Goal: Information Seeking & Learning: Learn about a topic

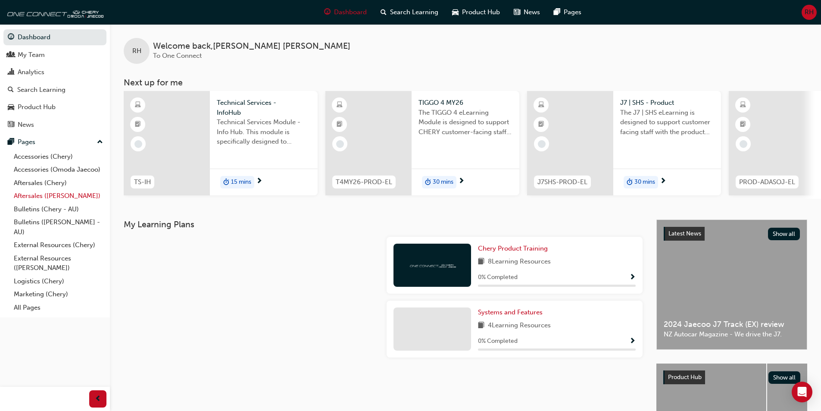
click at [33, 195] on link "Aftersales ([PERSON_NAME])" at bounding box center [58, 195] width 96 height 13
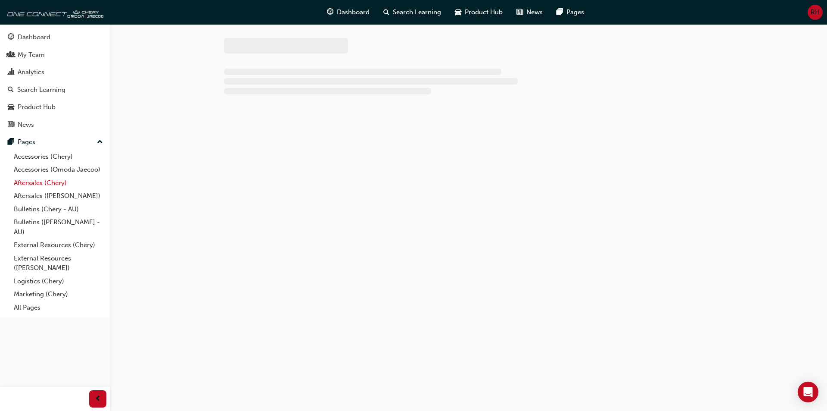
click at [30, 182] on link "Aftersales (Chery)" at bounding box center [58, 182] width 96 height 13
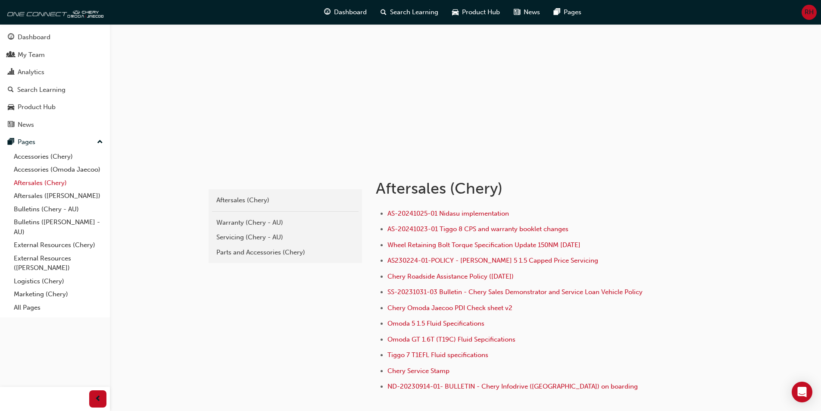
scroll to position [15, 0]
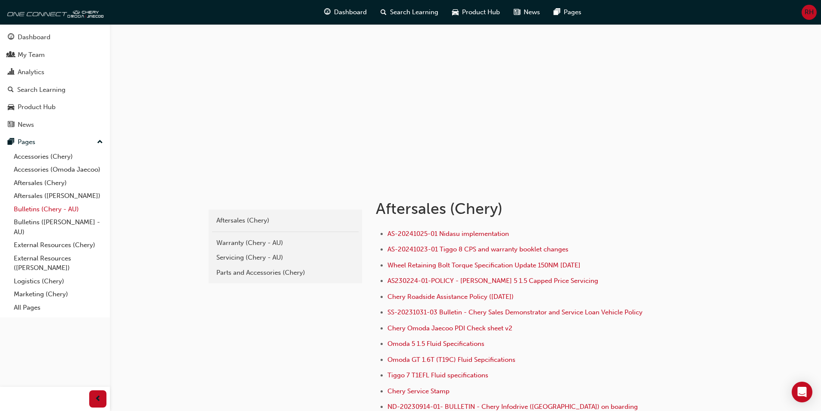
click at [37, 212] on link "Bulletins (Chery - AU)" at bounding box center [58, 208] width 96 height 13
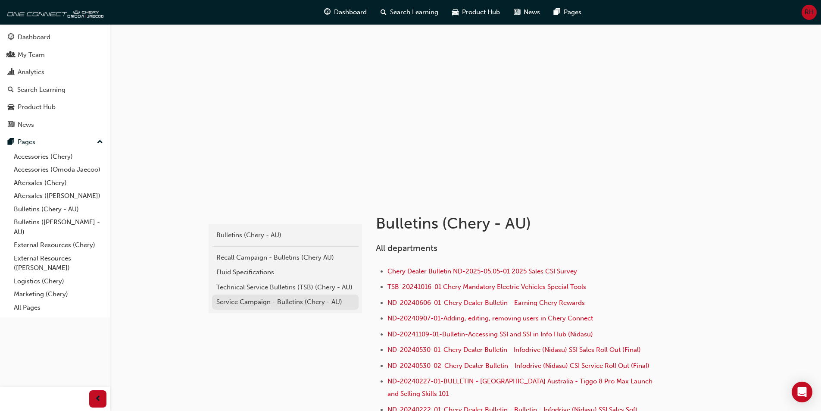
click at [287, 305] on div "Service Campaign - Bulletins (Chery - AU)" at bounding box center [285, 302] width 138 height 10
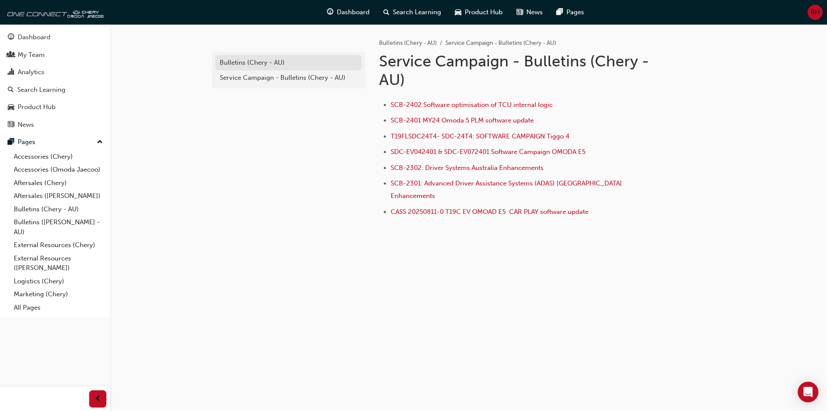
click at [252, 66] on div "Bulletins (Chery - AU)" at bounding box center [289, 63] width 138 height 10
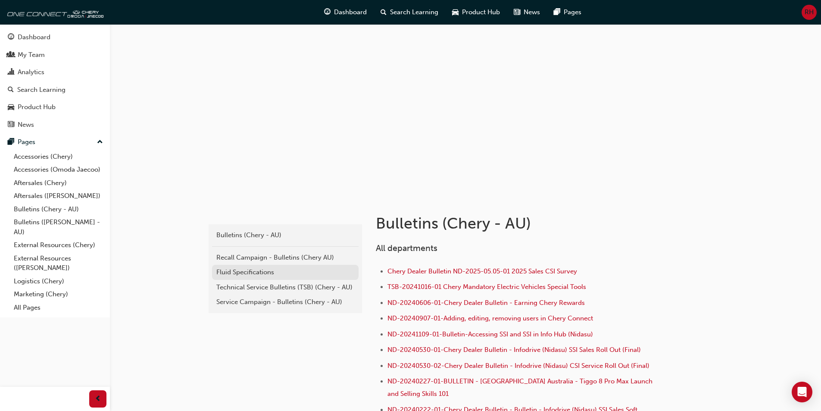
click at [257, 273] on div "Fluid Specifications" at bounding box center [285, 272] width 138 height 10
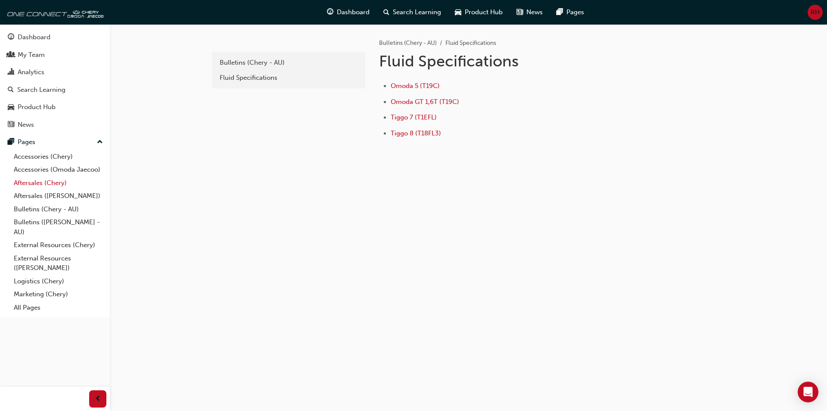
click at [50, 181] on link "Aftersales (Chery)" at bounding box center [58, 182] width 96 height 13
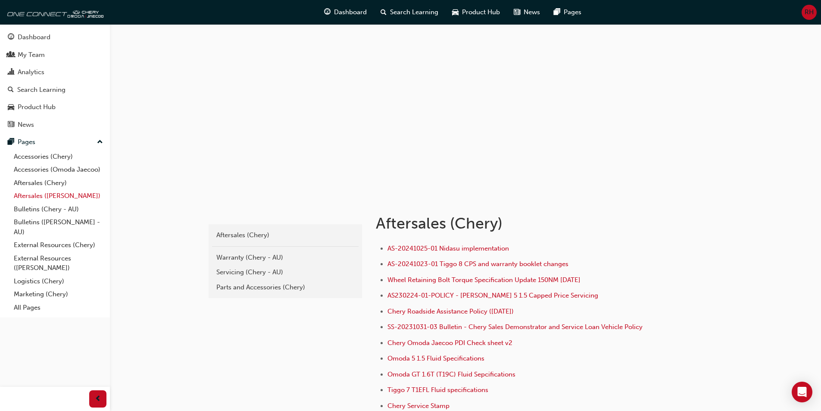
click at [53, 196] on link "Aftersales ([PERSON_NAME])" at bounding box center [58, 195] width 96 height 13
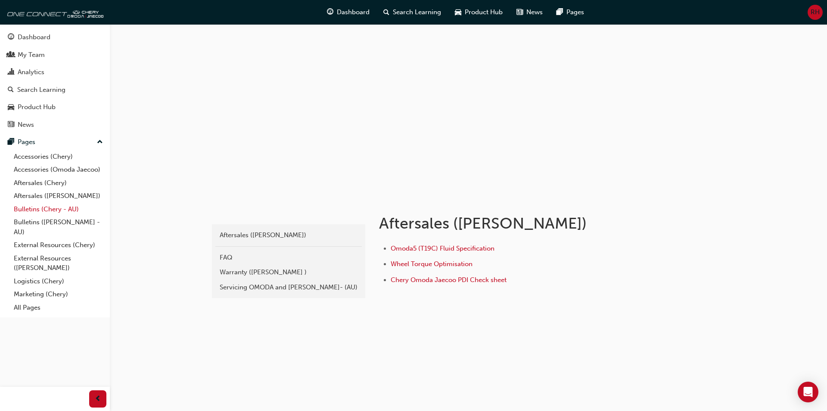
click at [52, 205] on link "Bulletins (Chery - AU)" at bounding box center [58, 208] width 96 height 13
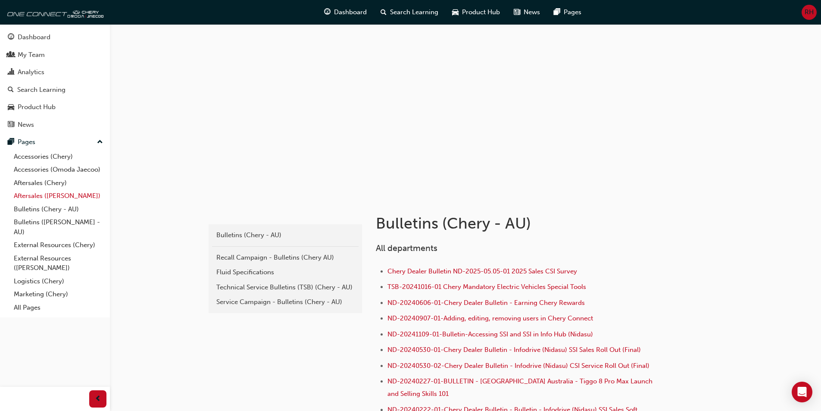
click at [47, 197] on link "Aftersales ([PERSON_NAME])" at bounding box center [58, 195] width 96 height 13
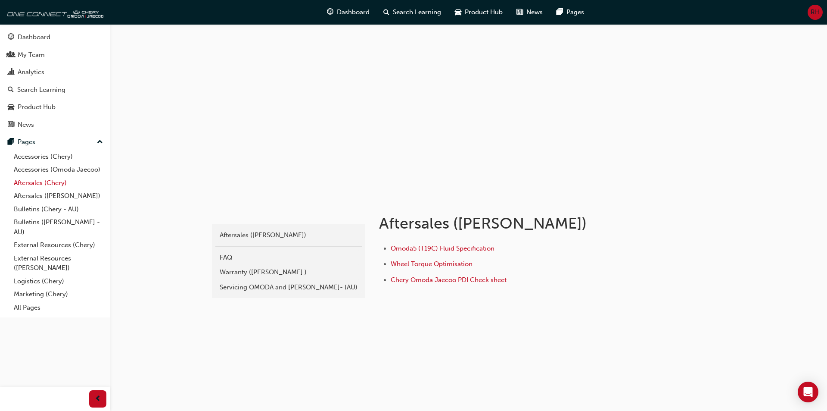
click at [43, 184] on link "Aftersales (Chery)" at bounding box center [58, 182] width 96 height 13
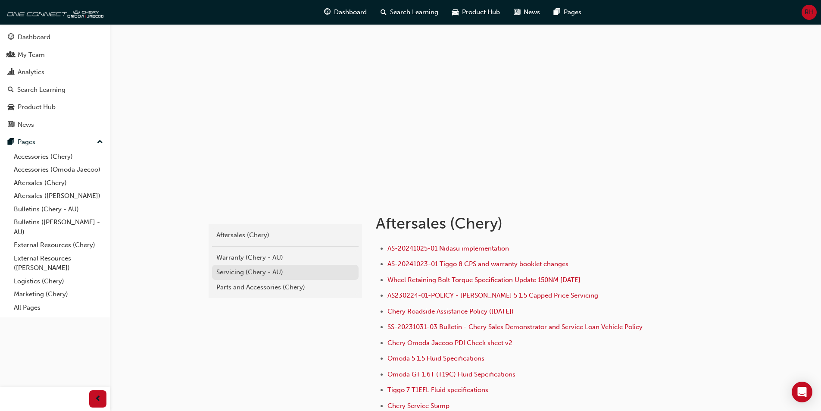
click at [234, 272] on div "Servicing (Chery - AU)" at bounding box center [285, 272] width 138 height 10
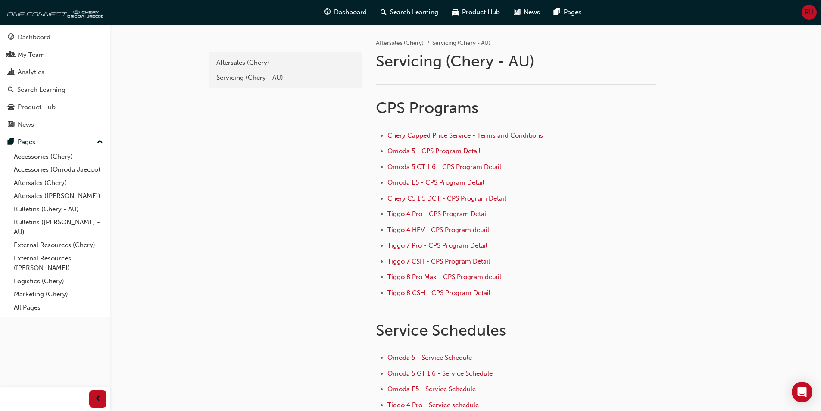
click at [437, 149] on span "Omoda 5 - CPS Program Detail" at bounding box center [433, 151] width 93 height 8
